Goal: Task Accomplishment & Management: Use online tool/utility

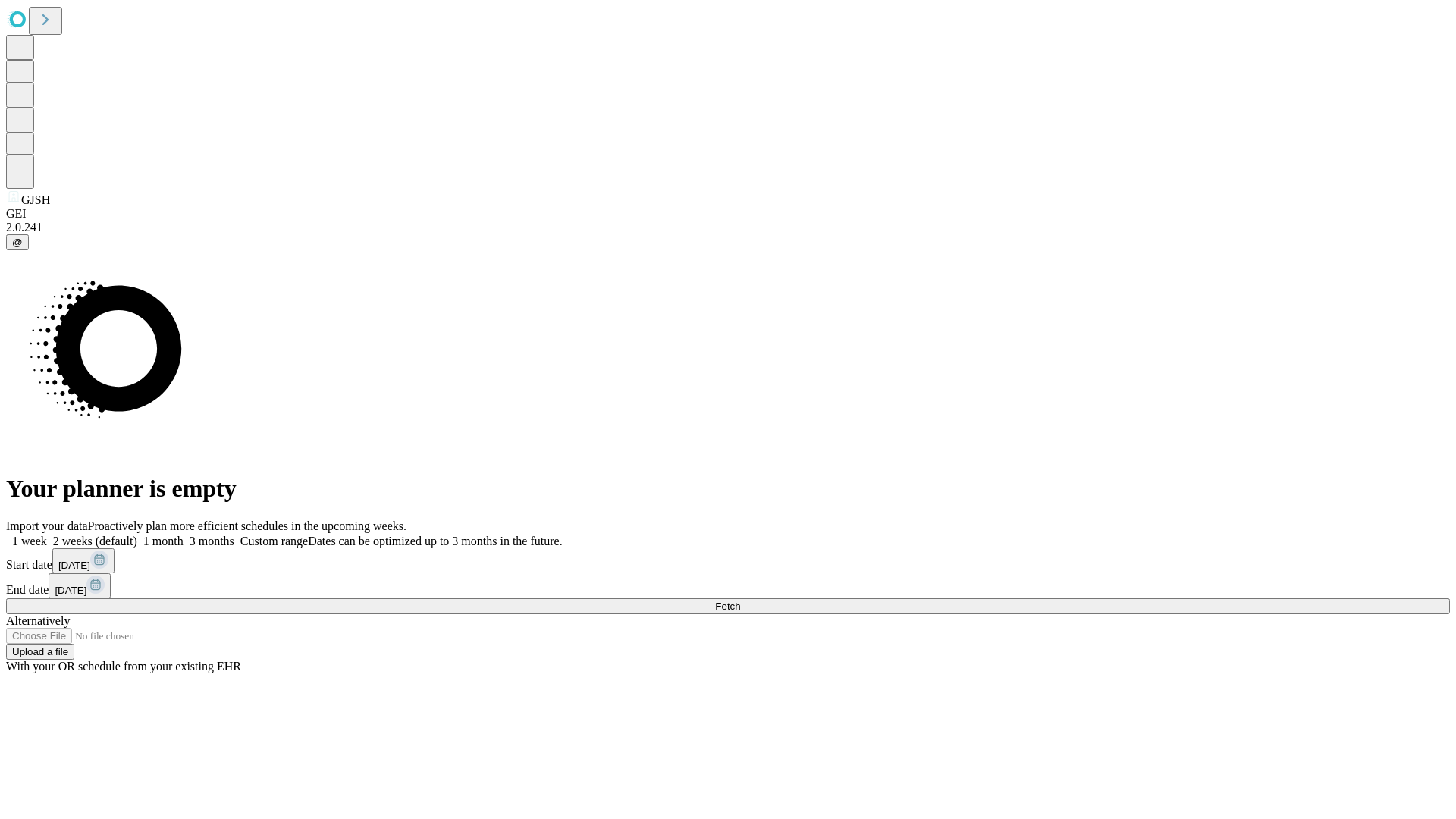
click at [740, 600] on span "Fetch" at bounding box center [727, 605] width 25 height 11
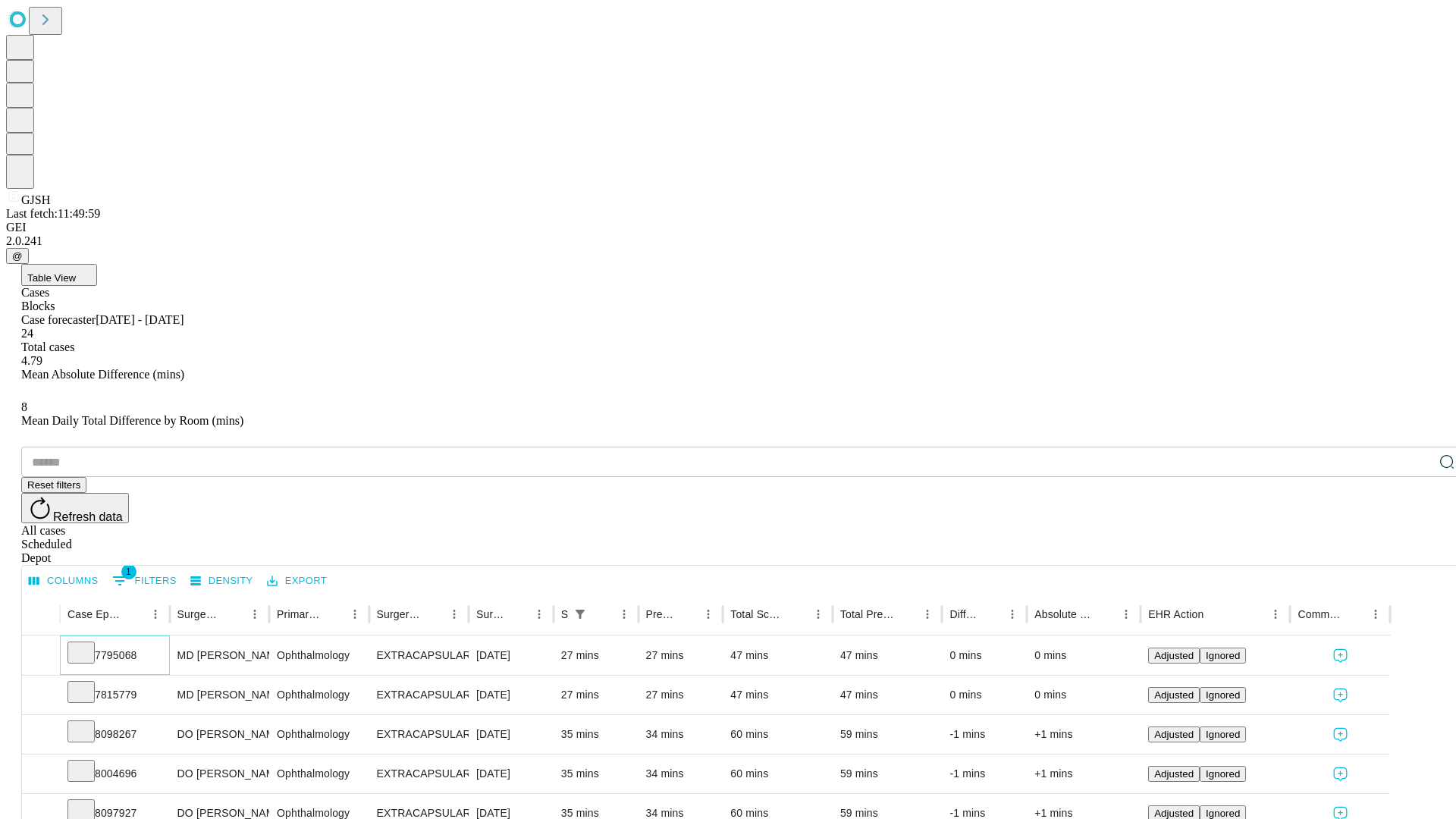
click at [89, 644] on icon at bounding box center [81, 652] width 15 height 15
